Goal: Transaction & Acquisition: Purchase product/service

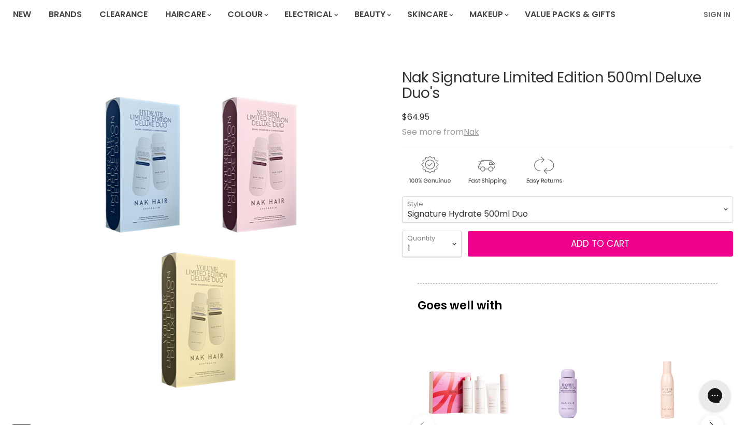
scroll to position [105, 0]
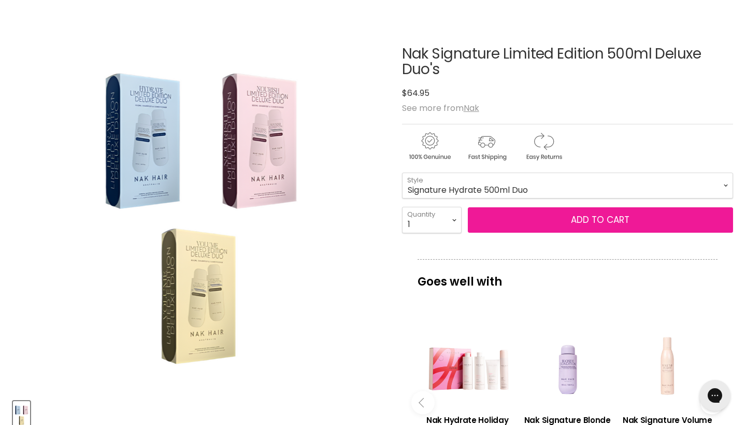
click at [573, 217] on span "Add to cart" at bounding box center [600, 219] width 59 height 12
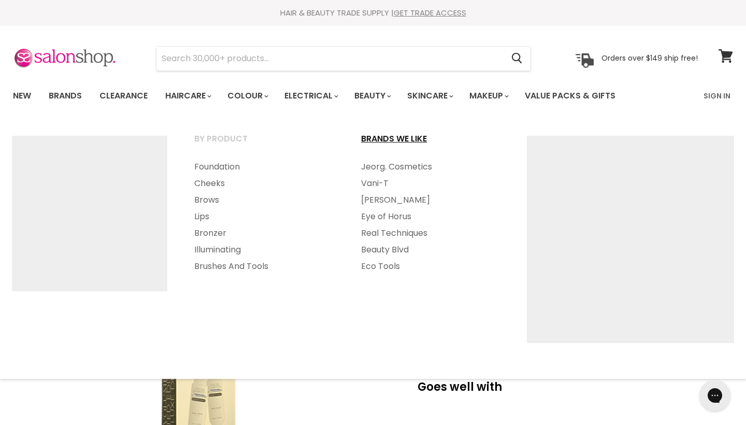
scroll to position [0, 0]
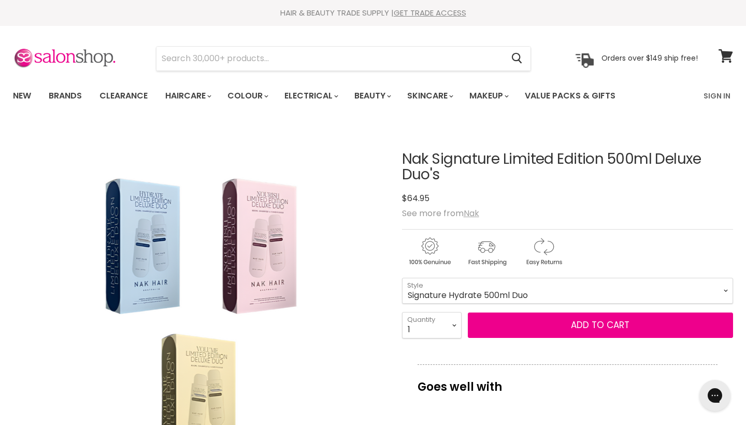
click at [472, 212] on u "Nak" at bounding box center [472, 213] width 16 height 12
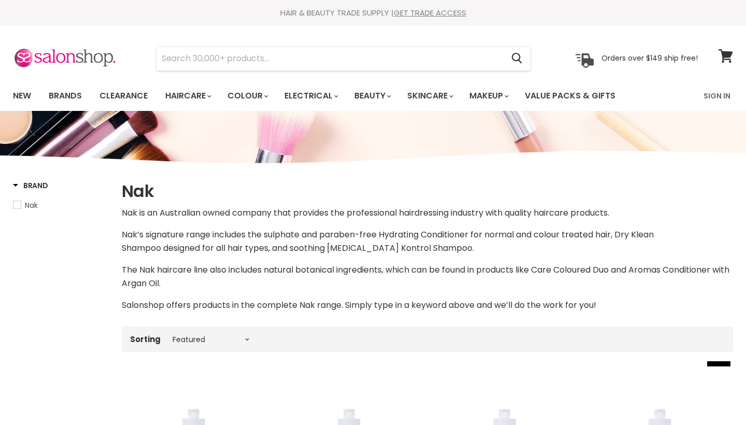
select select "manual"
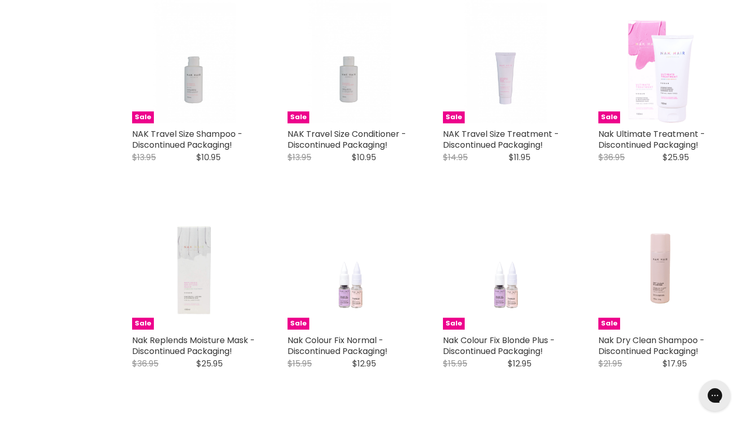
scroll to position [1226, 0]
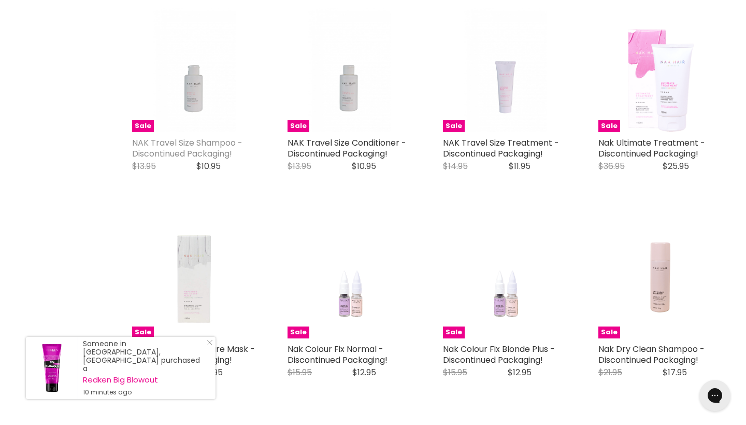
click at [151, 158] on link "NAK Travel Size Shampoo - Discontinued Packaging!" at bounding box center [187, 148] width 110 height 23
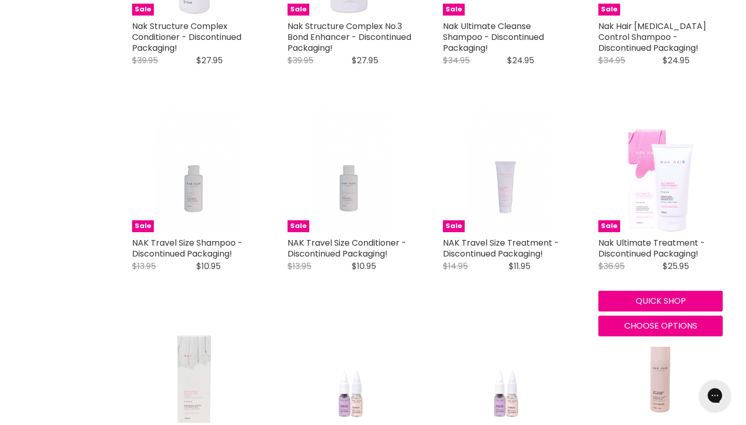
scroll to position [1129, 0]
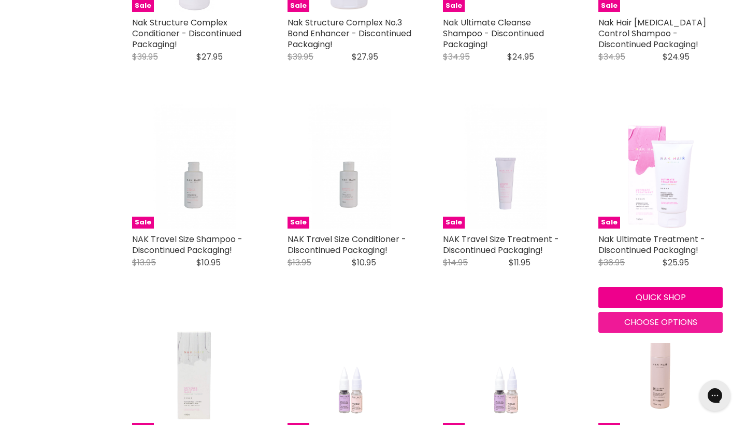
click at [664, 328] on span "Choose options" at bounding box center [660, 322] width 73 height 12
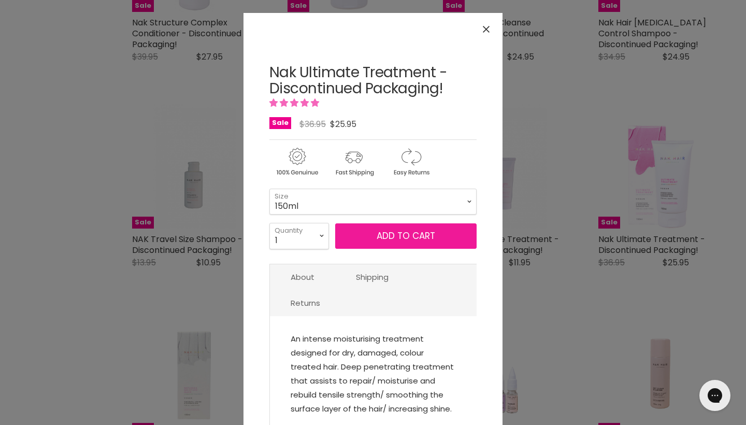
click at [411, 238] on span "Add to cart" at bounding box center [406, 236] width 59 height 12
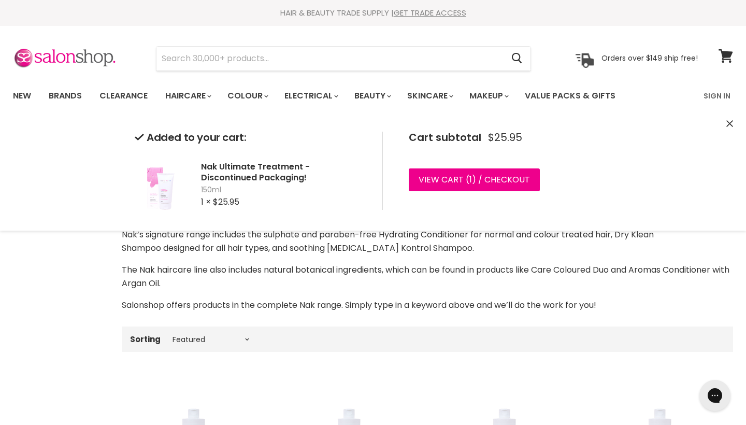
scroll to position [0, 0]
click at [724, 59] on icon at bounding box center [726, 55] width 14 height 13
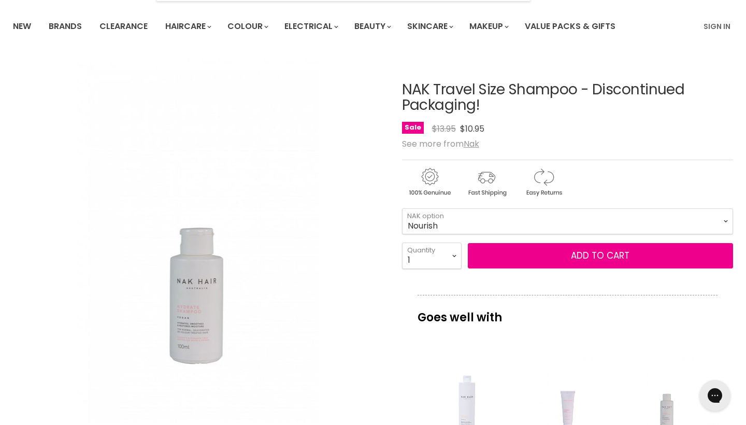
scroll to position [69, 0]
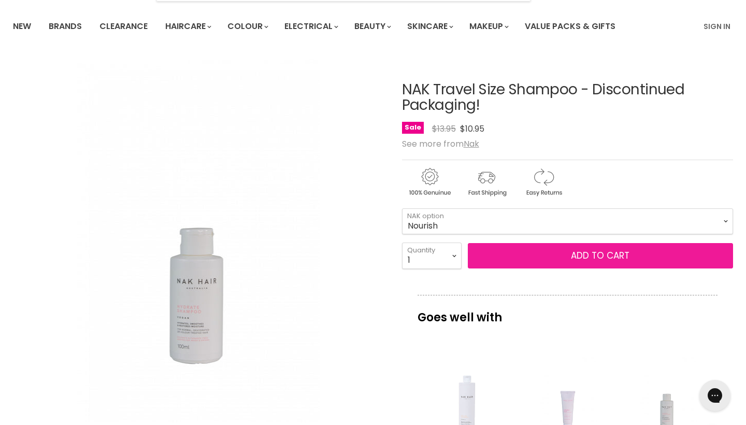
click at [597, 257] on span "Add to cart" at bounding box center [600, 255] width 59 height 12
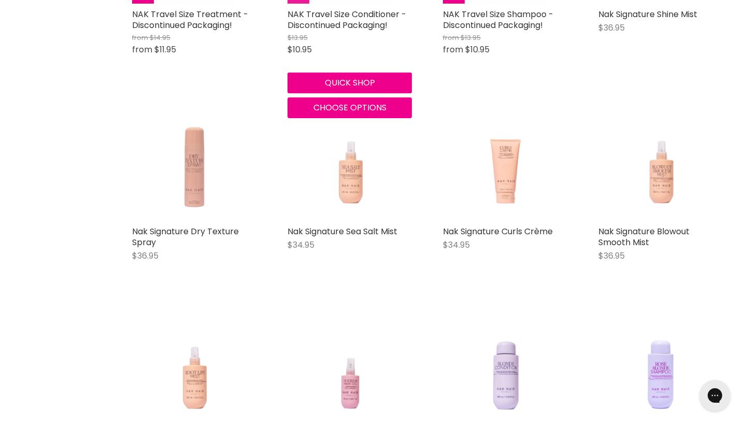
scroll to position [548, 1]
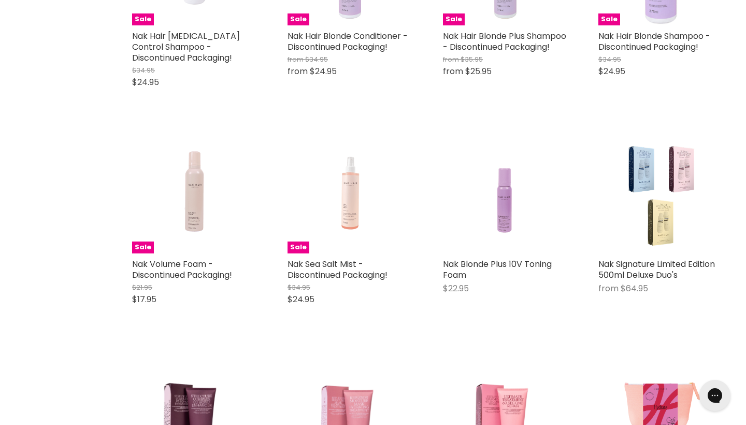
scroll to position [3051, 0]
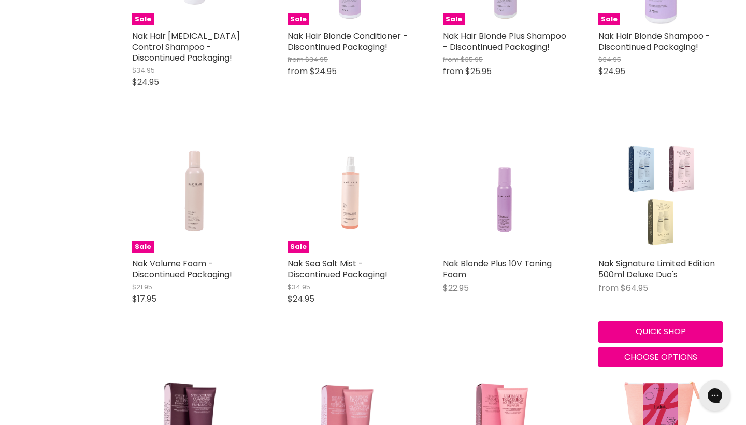
click at [637, 168] on img "Main content" at bounding box center [661, 190] width 78 height 124
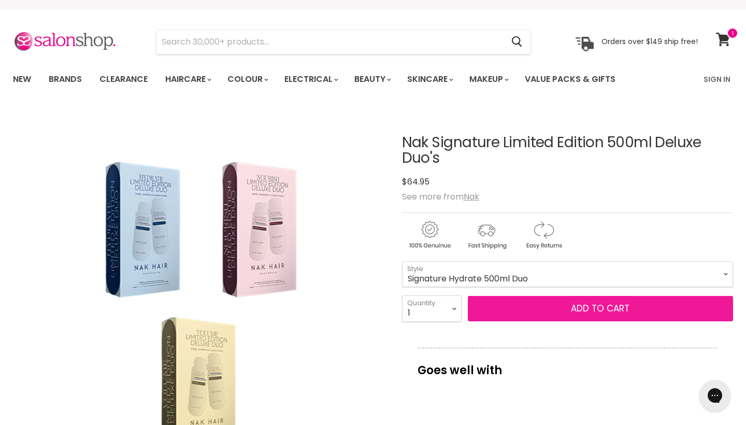
click at [582, 308] on span "Add to cart" at bounding box center [600, 308] width 59 height 12
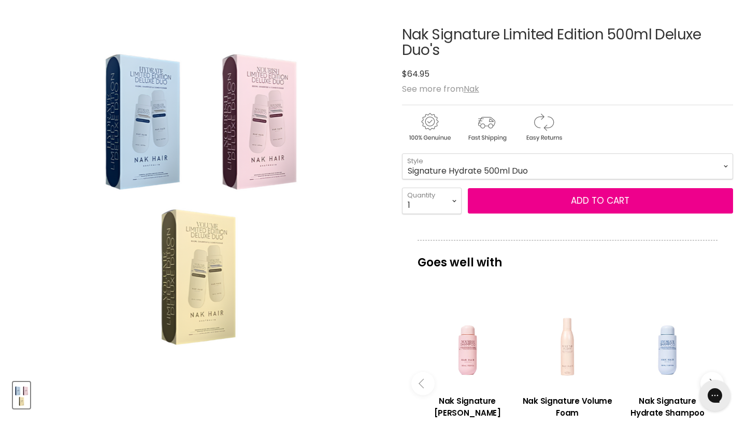
scroll to position [128, 0]
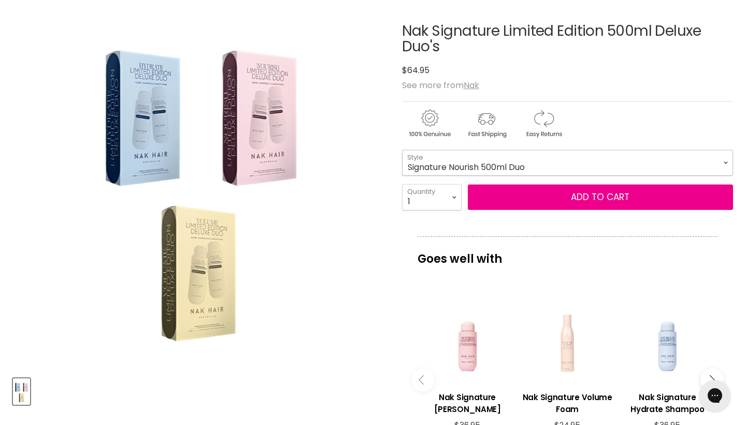
select select "Signature Nourish 500ml Duo"
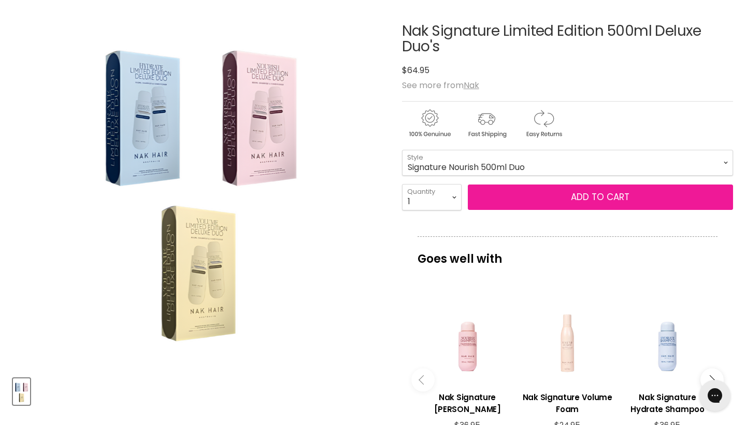
click at [579, 192] on button "Add to cart" at bounding box center [600, 197] width 265 height 26
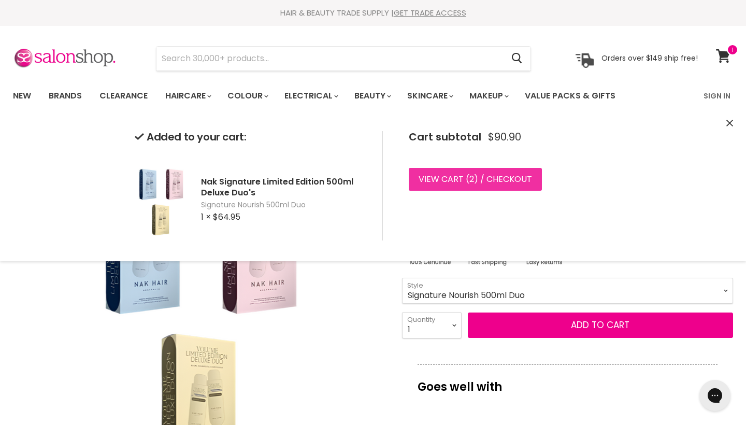
click at [507, 183] on link "View cart ( 2 ) / Checkout" at bounding box center [475, 179] width 133 height 23
